Goal: Transaction & Acquisition: Purchase product/service

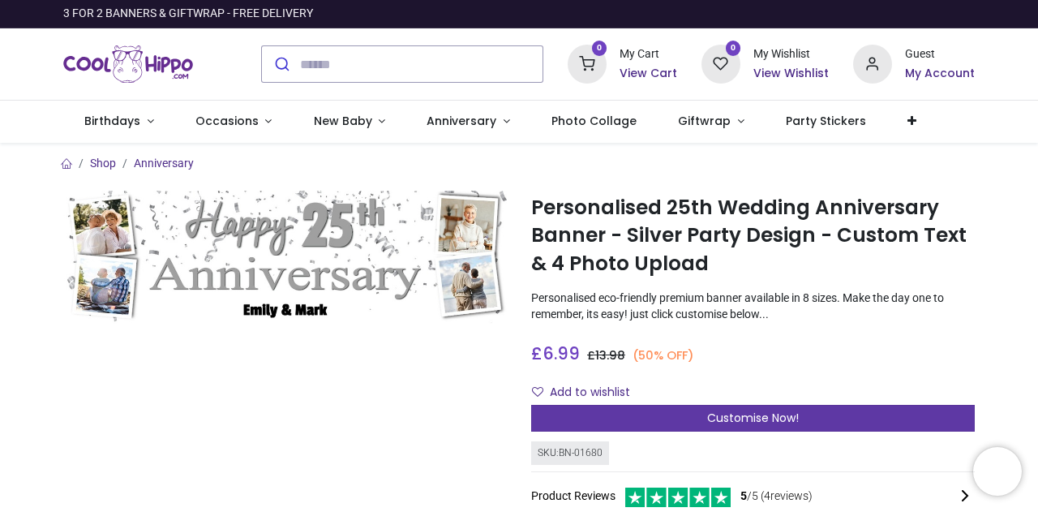
click at [756, 409] on span "Customise Now!" at bounding box center [753, 417] width 92 height 16
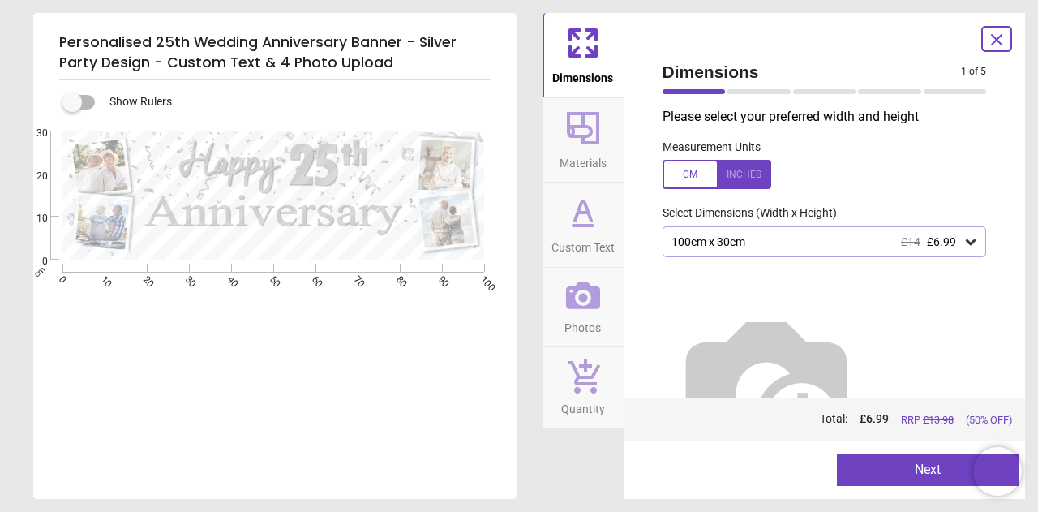
click at [728, 181] on div at bounding box center [716, 174] width 109 height 29
click at [704, 179] on div at bounding box center [716, 174] width 109 height 29
click at [708, 242] on div "100cm x 30cm £14 £6.99" at bounding box center [816, 242] width 293 height 14
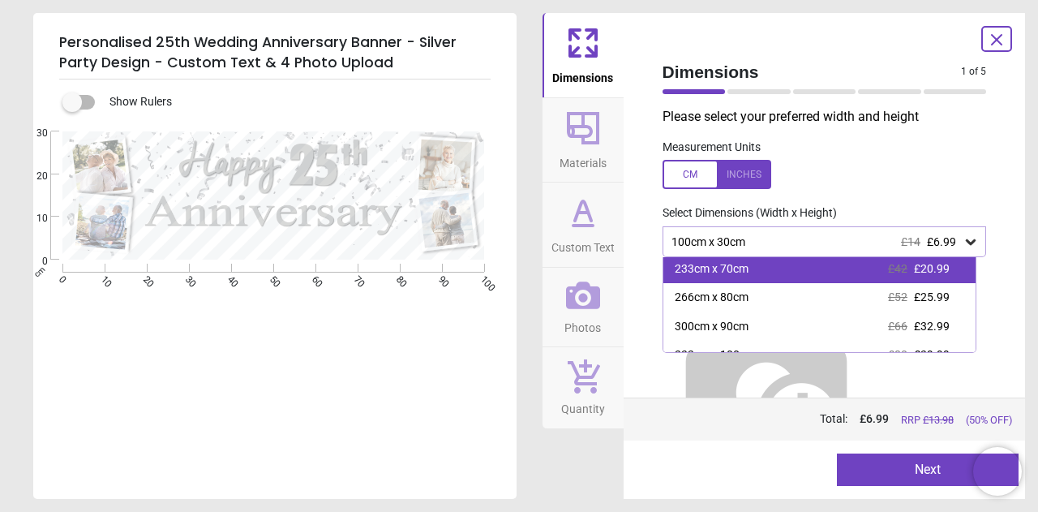
scroll to position [135, 0]
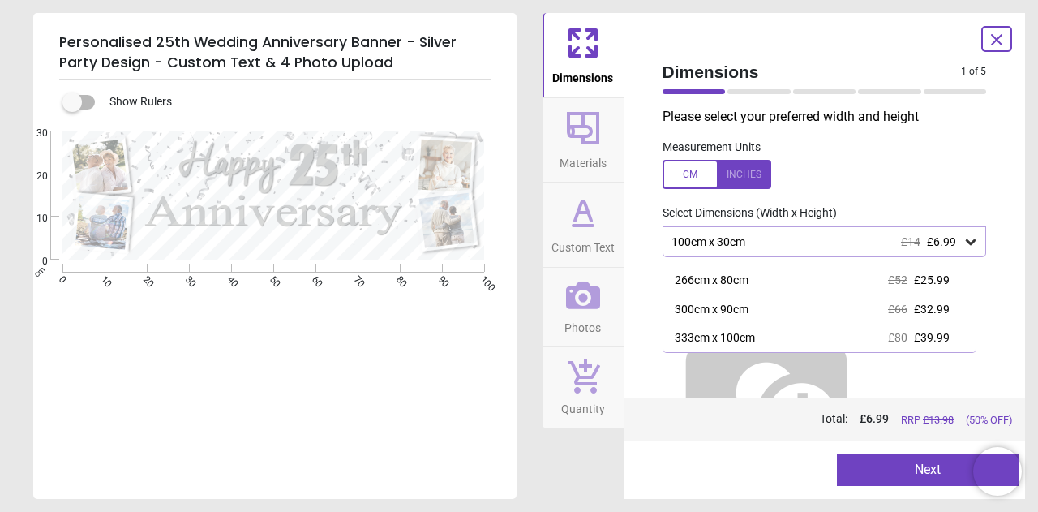
click at [72, 102] on label at bounding box center [72, 102] width 0 height 0
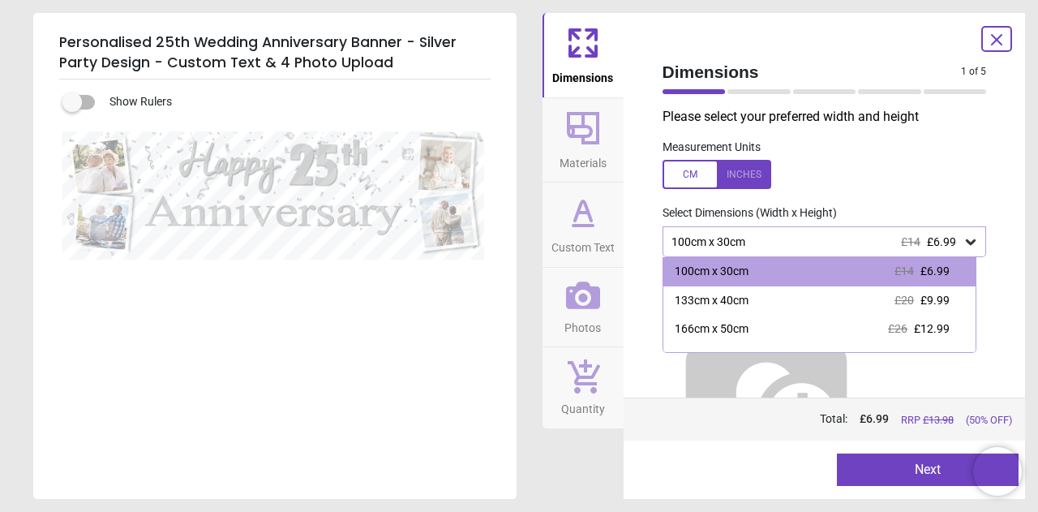
scroll to position [0, 0]
click at [72, 102] on label at bounding box center [72, 102] width 0 height 0
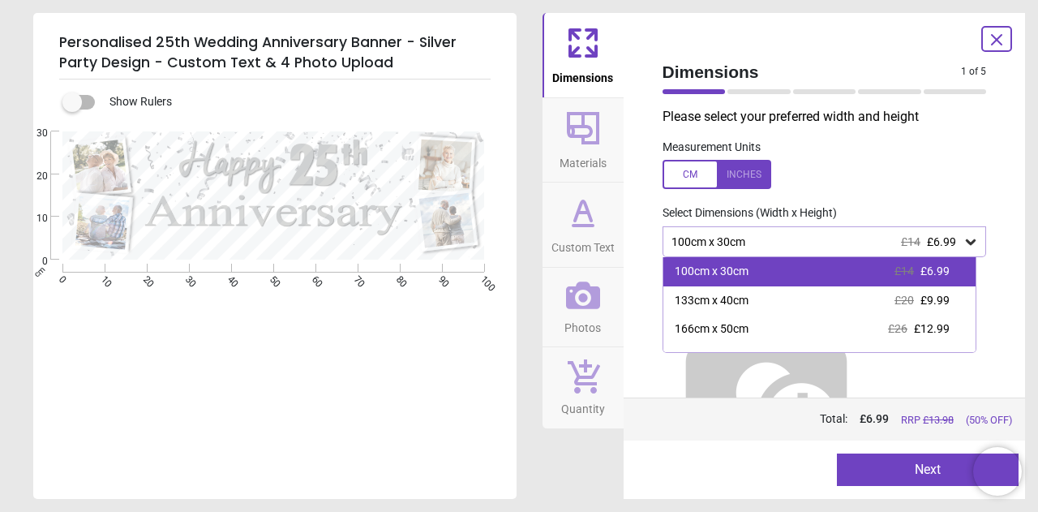
scroll to position [135, 0]
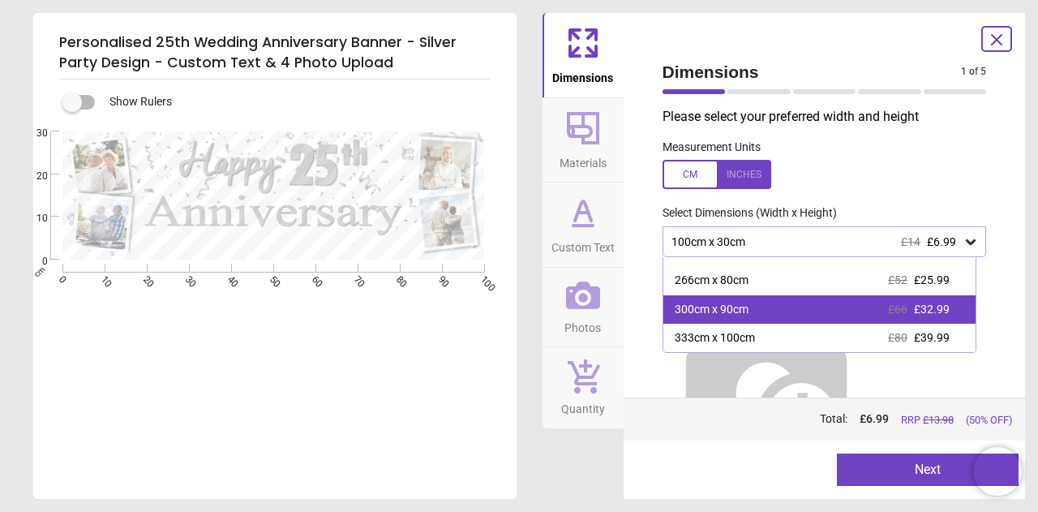
click at [737, 301] on div "300cm x 90cm £66 £32.99" at bounding box center [819, 309] width 313 height 29
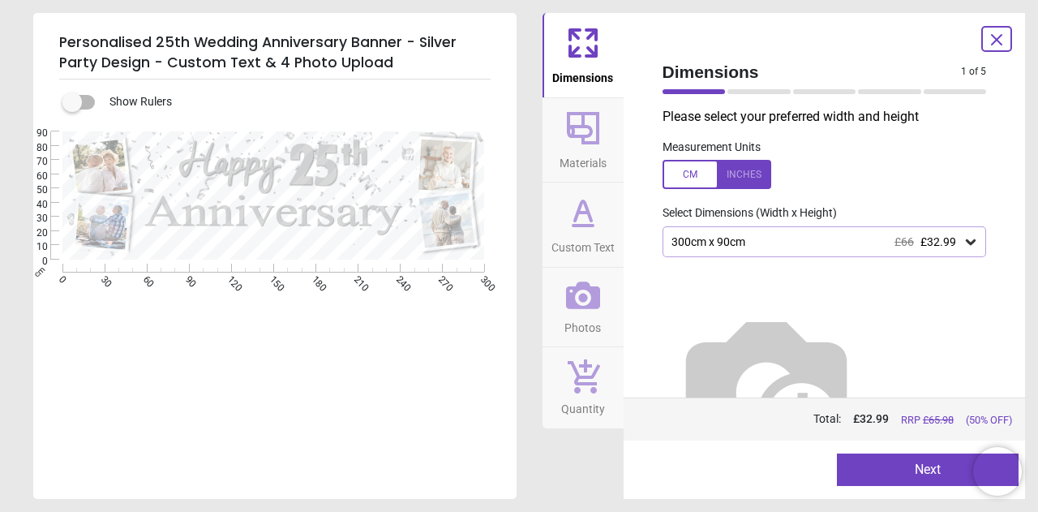
scroll to position [30, 0]
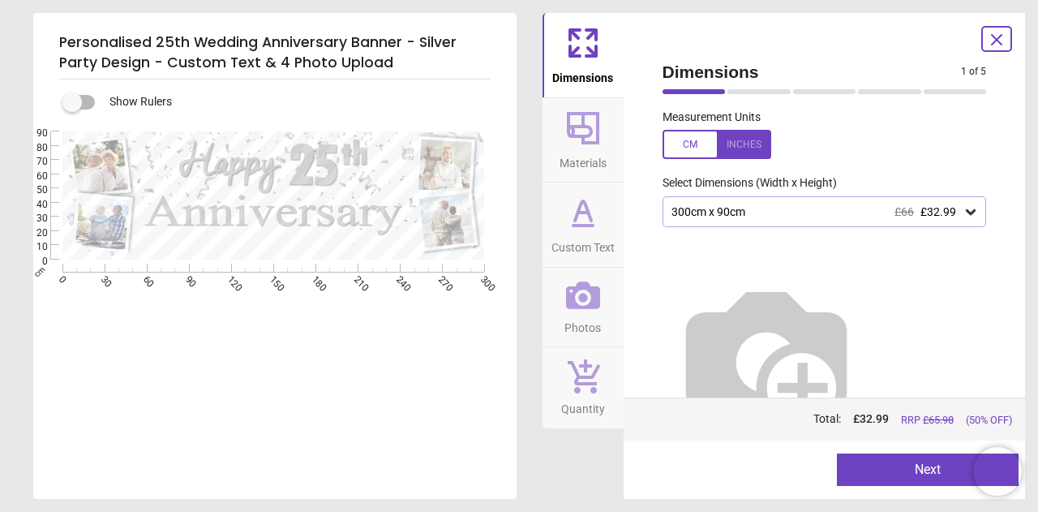
click at [873, 476] on button "Next" at bounding box center [928, 469] width 182 height 32
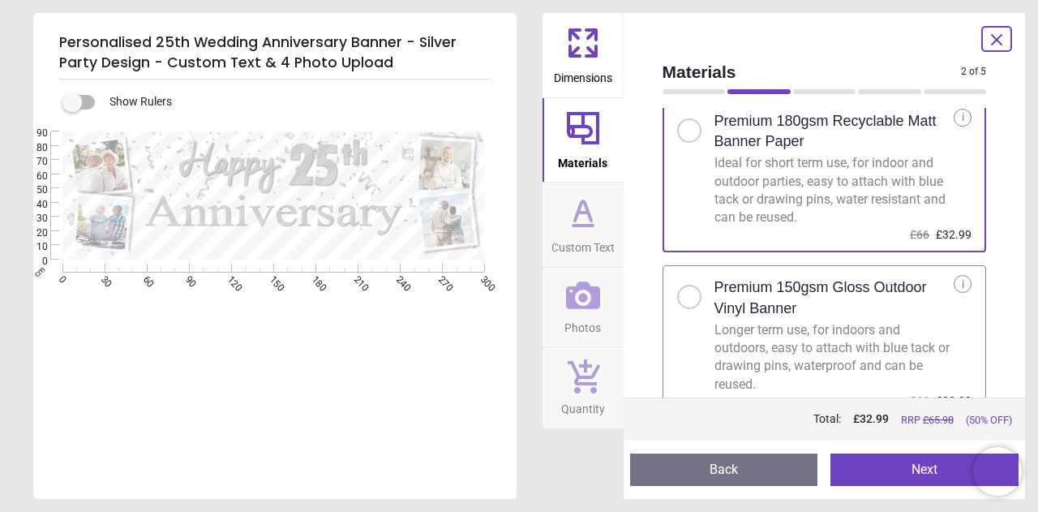
scroll to position [60, 0]
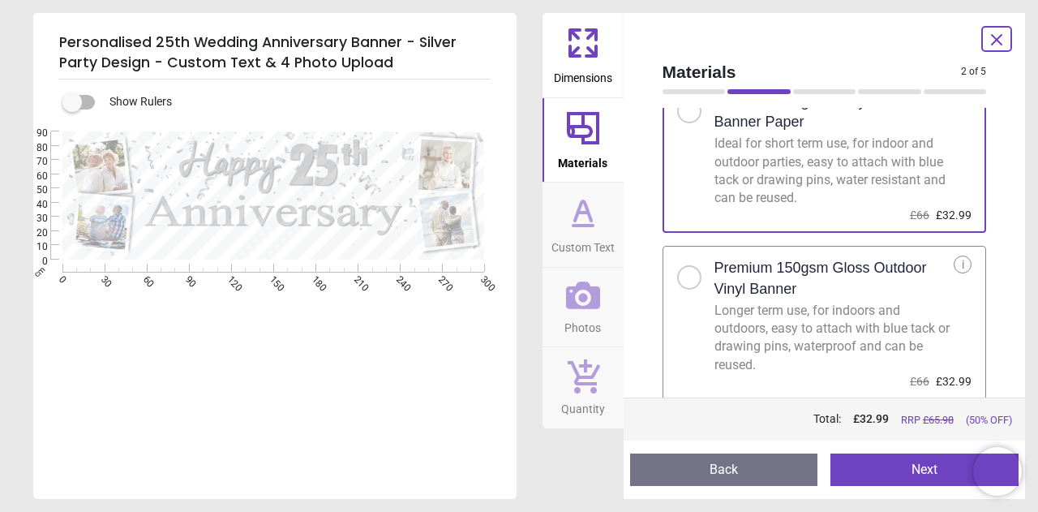
click at [823, 275] on h2 "Premium 150gsm Gloss Outdoor Vinyl Banner" at bounding box center [834, 278] width 240 height 41
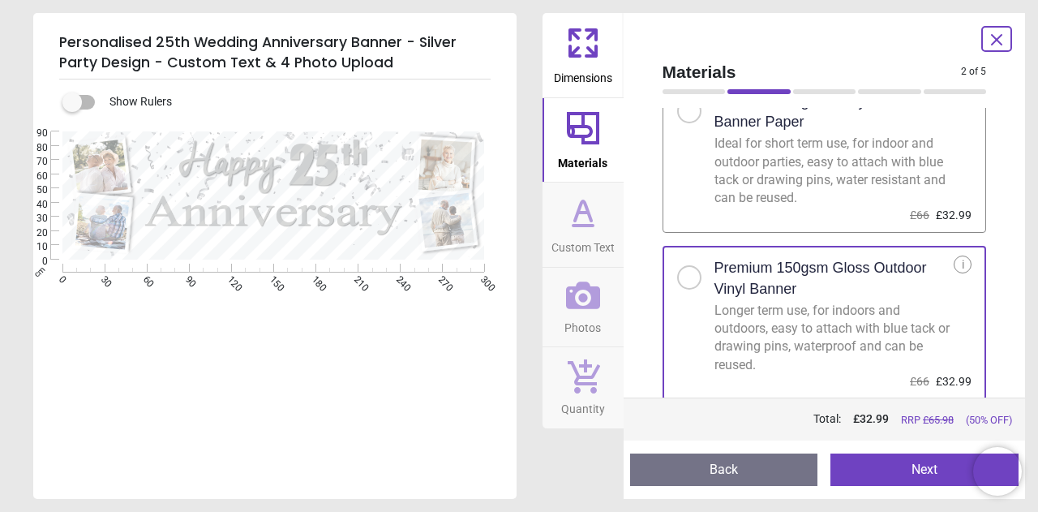
click at [914, 461] on button "Next" at bounding box center [924, 469] width 188 height 32
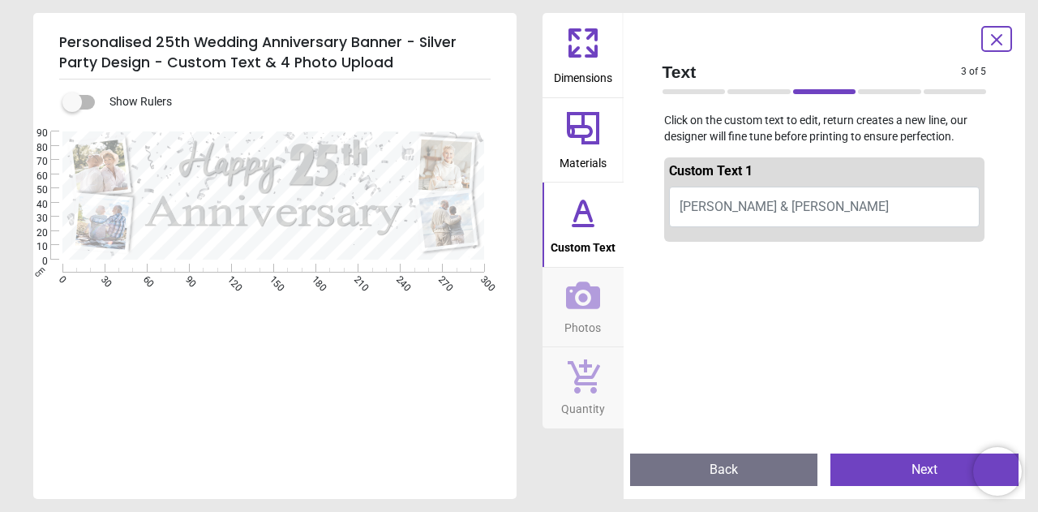
click at [782, 200] on button "[PERSON_NAME] & [PERSON_NAME]" at bounding box center [824, 206] width 311 height 41
type textarea "**********"
click at [907, 473] on button "Next" at bounding box center [924, 469] width 188 height 32
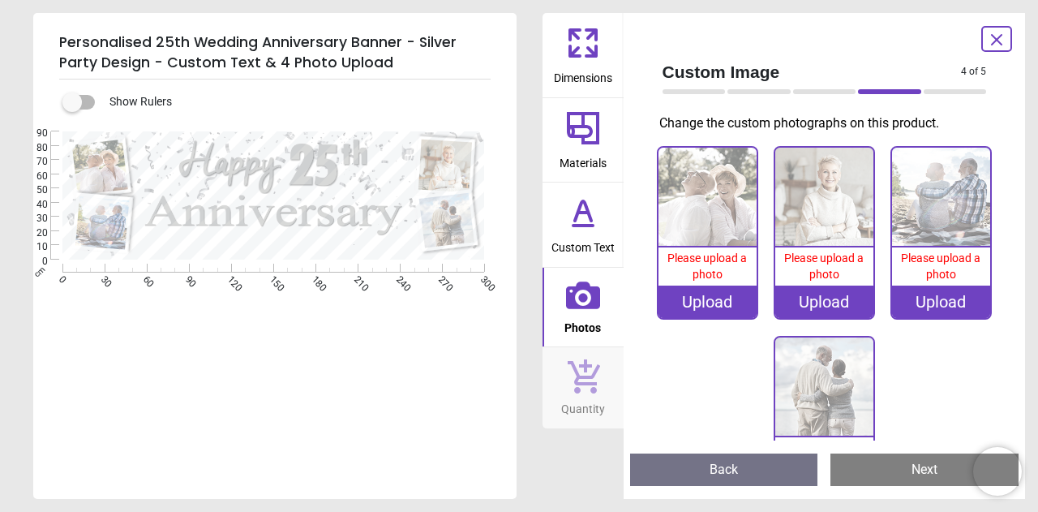
click at [692, 179] on img at bounding box center [707, 197] width 98 height 98
click at [726, 293] on div "Upload" at bounding box center [707, 301] width 98 height 32
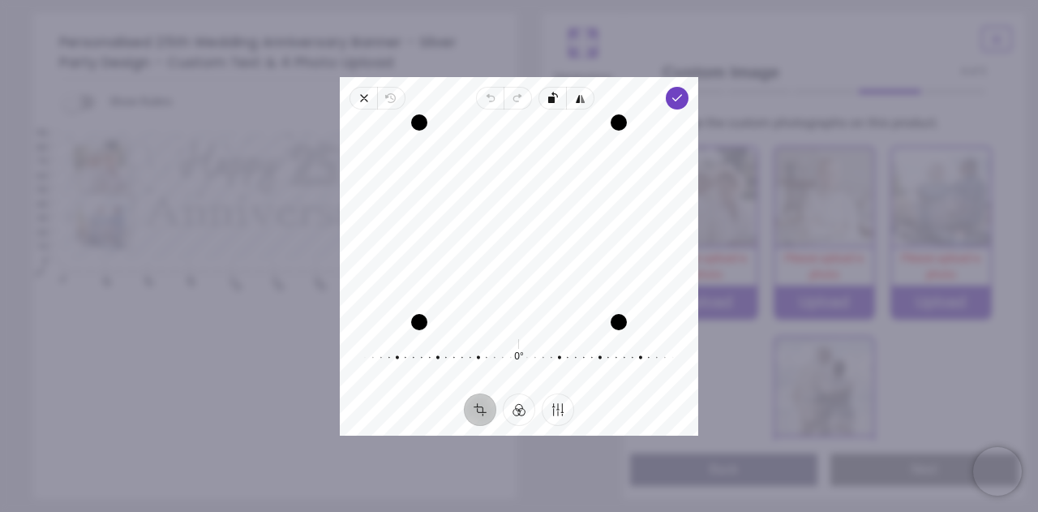
drag, startPoint x: 674, startPoint y: 96, endPoint x: 705, endPoint y: 173, distance: 82.5
click at [674, 96] on icon "button" at bounding box center [676, 98] width 13 height 13
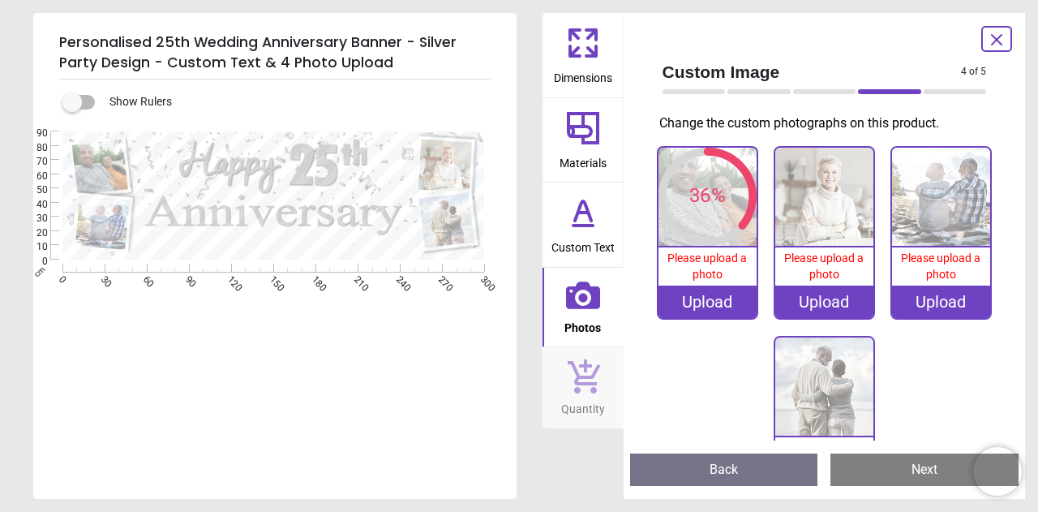
click at [820, 297] on div "Upload" at bounding box center [824, 301] width 98 height 32
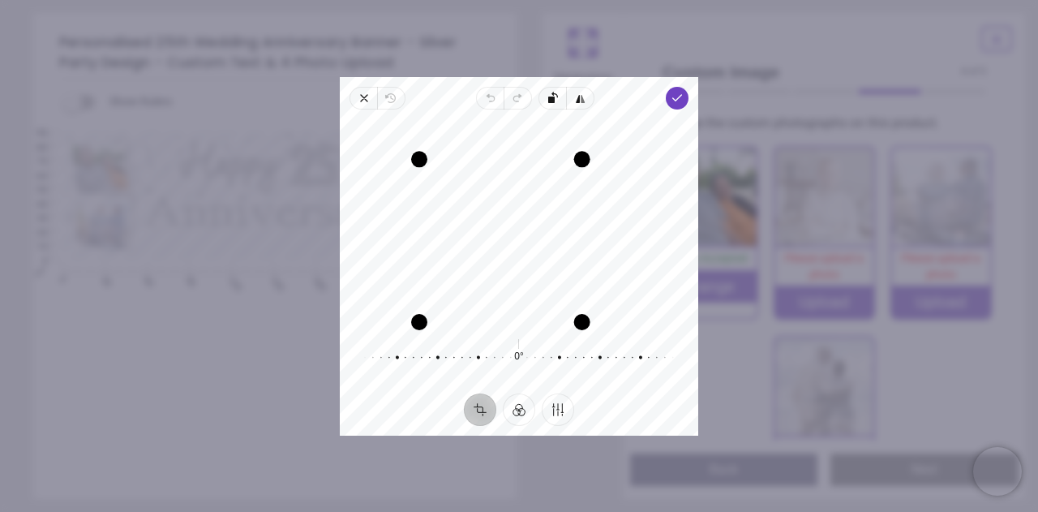
drag, startPoint x: 616, startPoint y: 126, endPoint x: 599, endPoint y: 185, distance: 61.6
click at [599, 185] on div "Recenter" at bounding box center [519, 221] width 332 height 199
drag, startPoint x: 538, startPoint y: 211, endPoint x: 517, endPoint y: 216, distance: 21.8
click at [517, 216] on div "Recenter" at bounding box center [519, 221] width 332 height 199
drag, startPoint x: 576, startPoint y: 317, endPoint x: 545, endPoint y: 271, distance: 56.0
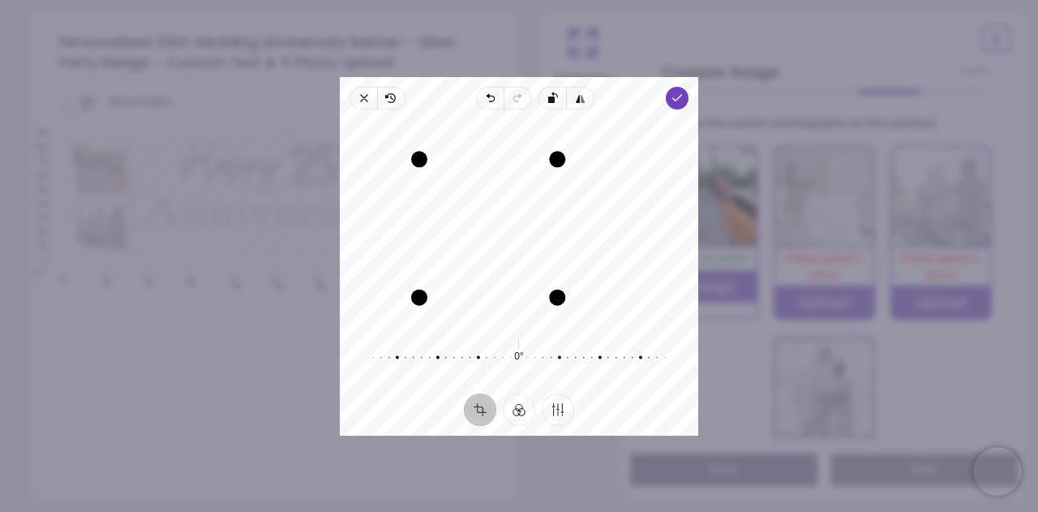
click at [552, 292] on div "Drag corner br" at bounding box center [557, 297] width 16 height 16
drag, startPoint x: 530, startPoint y: 241, endPoint x: 514, endPoint y: 221, distance: 26.0
click at [514, 221] on div "Recenter" at bounding box center [519, 221] width 332 height 199
drag, startPoint x: 421, startPoint y: 158, endPoint x: 430, endPoint y: 131, distance: 28.5
click at [430, 131] on div "Recenter" at bounding box center [519, 221] width 332 height 199
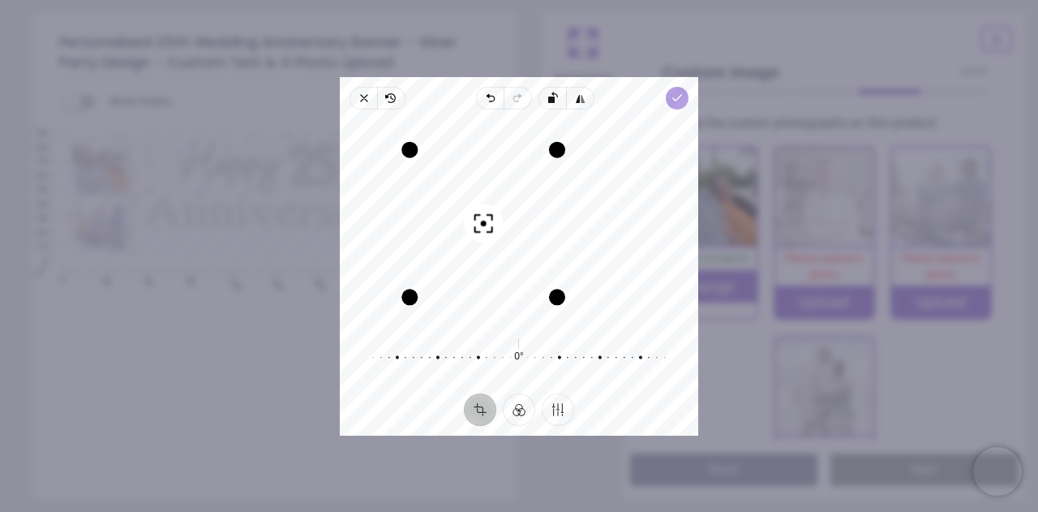
click at [674, 98] on polyline "button" at bounding box center [677, 98] width 9 height 6
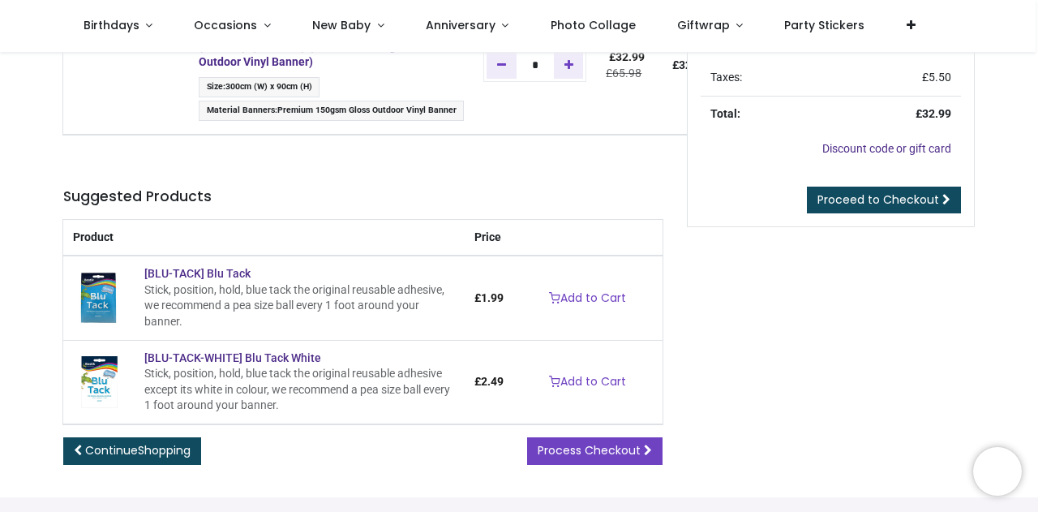
scroll to position [81, 0]
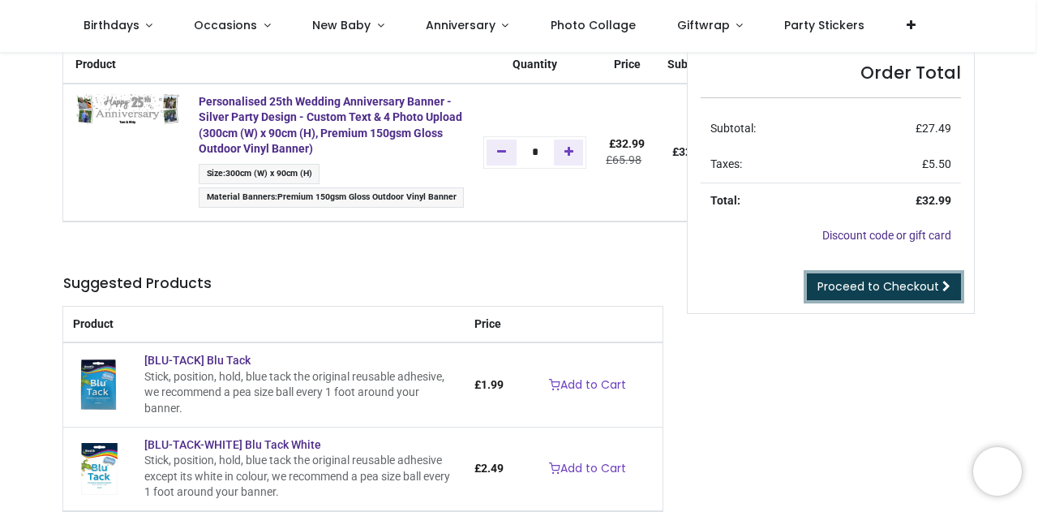
click at [863, 293] on span "Proceed to Checkout" at bounding box center [878, 286] width 122 height 16
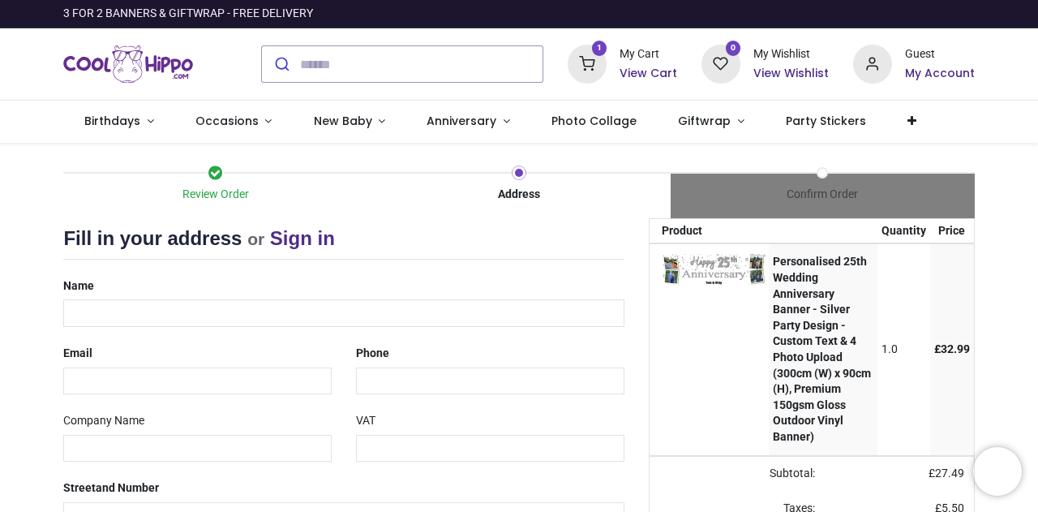
select select "***"
click at [351, 278] on div "Name" at bounding box center [343, 299] width 585 height 54
click at [308, 326] on div "Name Email Phone Company Name VAT Street" at bounding box center [343, 517] width 585 height 491
click at [310, 312] on input "text" at bounding box center [343, 313] width 560 height 28
type input "**********"
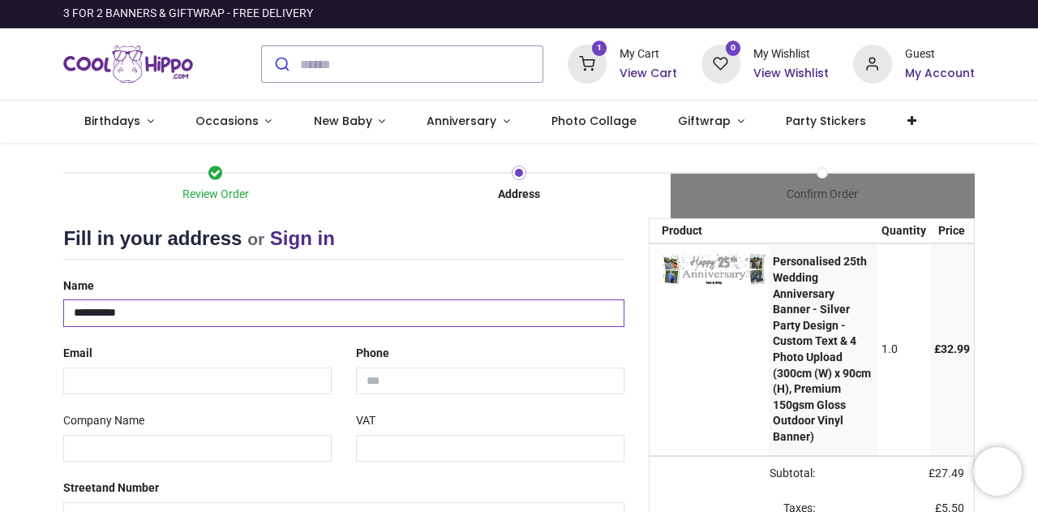
type input "**********"
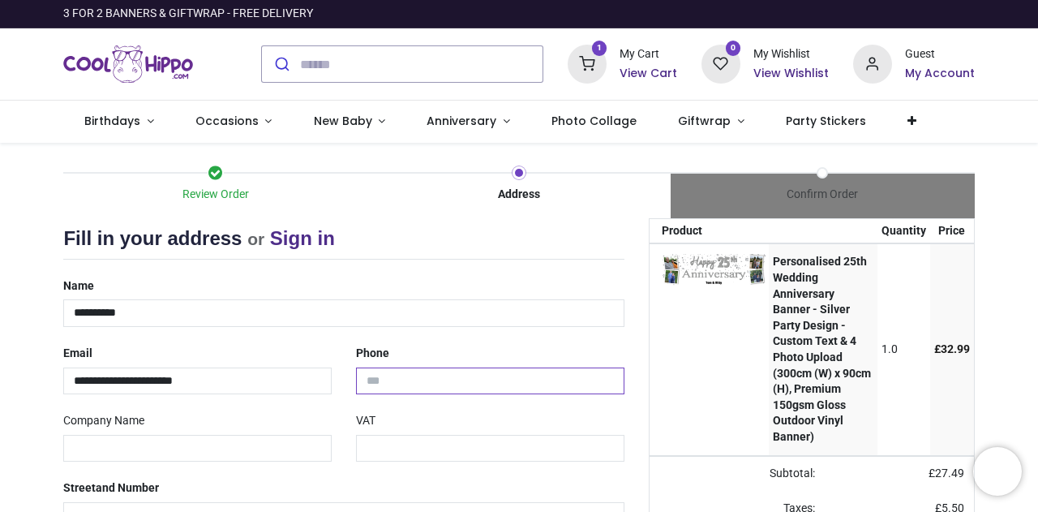
type input "**********"
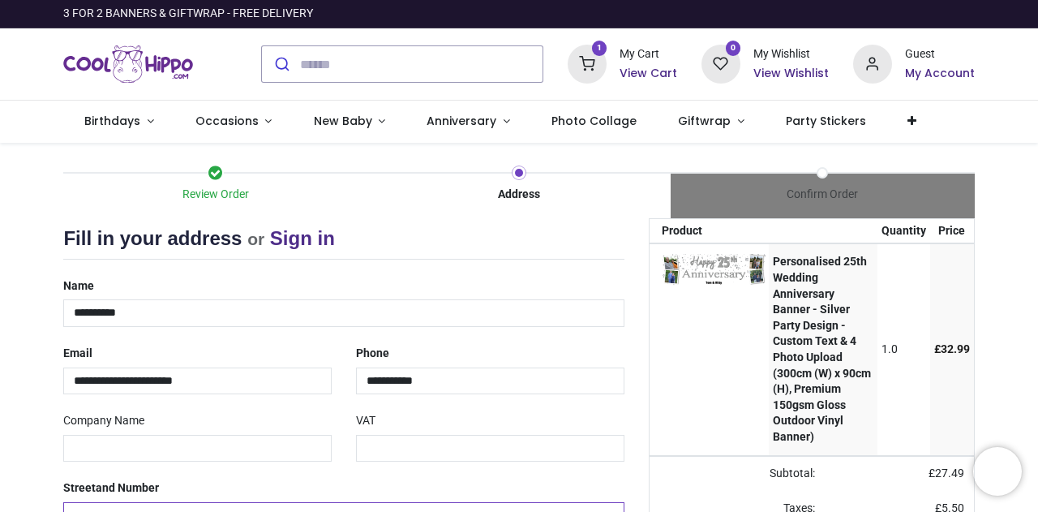
type input "**********"
type input "*********"
type input "******"
select select "***"
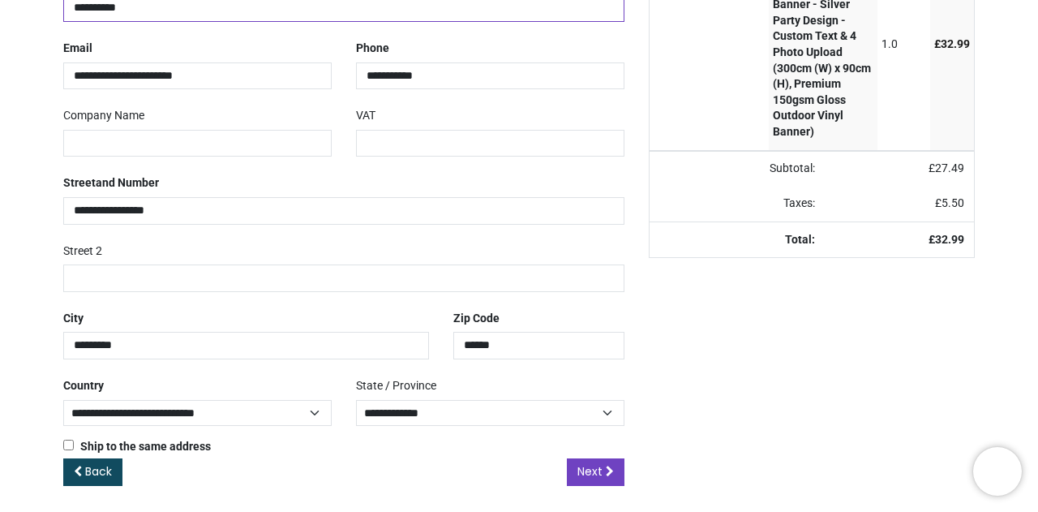
scroll to position [306, 0]
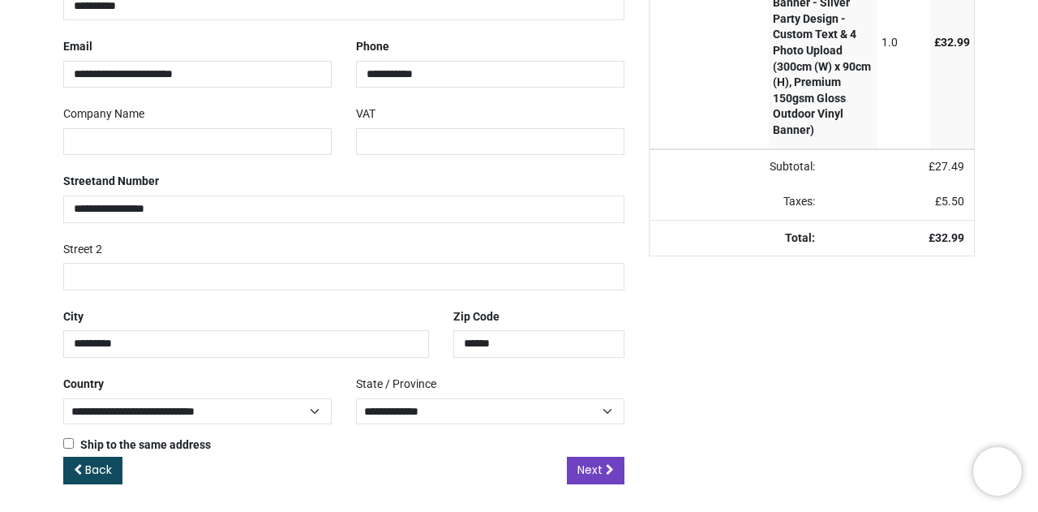
click at [597, 481] on div "Back Next" at bounding box center [343, 483] width 560 height 54
click at [597, 469] on span "Next" at bounding box center [589, 469] width 25 height 16
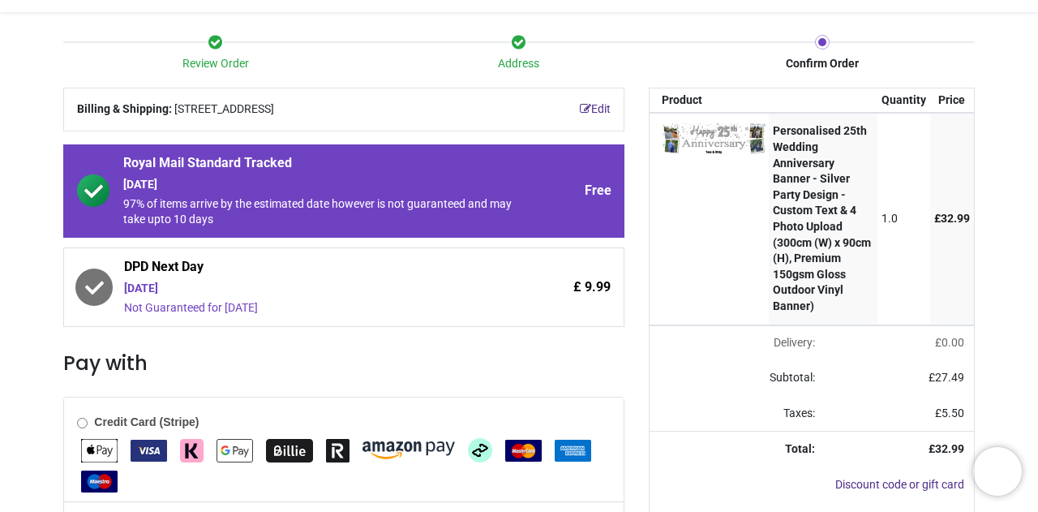
scroll to position [31, 0]
